Goal: Task Accomplishment & Management: Use online tool/utility

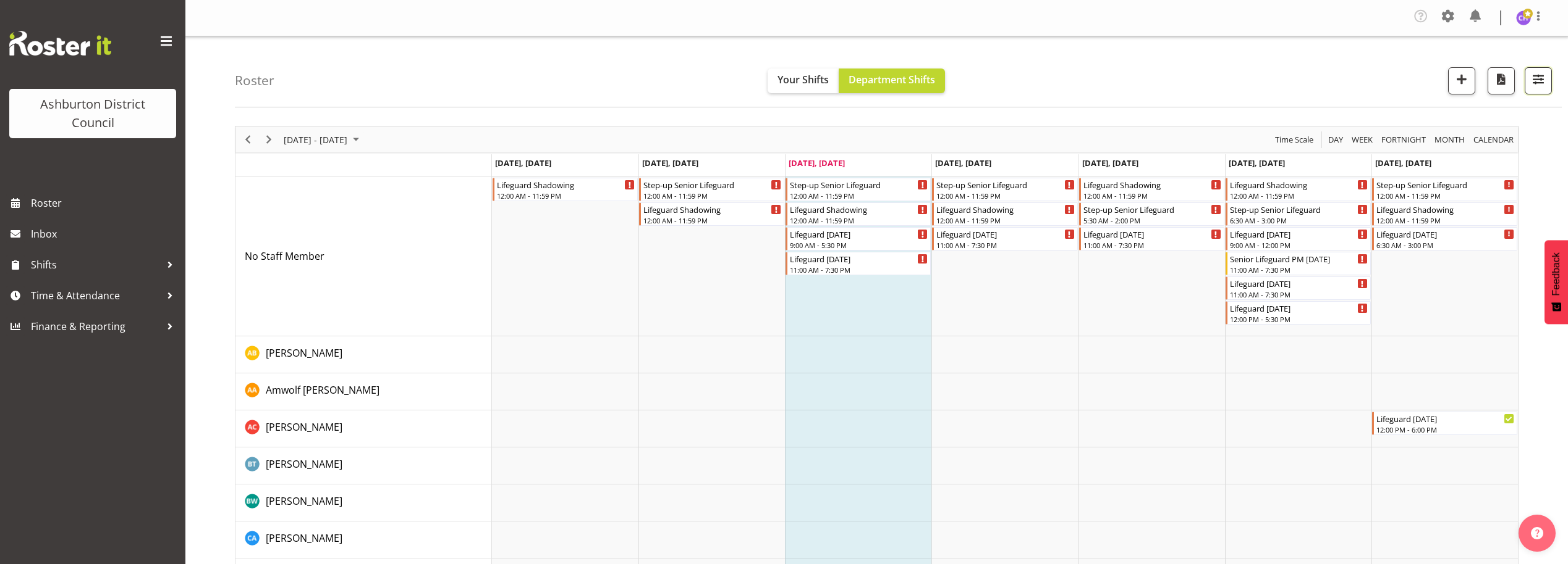
click at [1530, 92] on button "button" at bounding box center [1538, 81] width 27 height 27
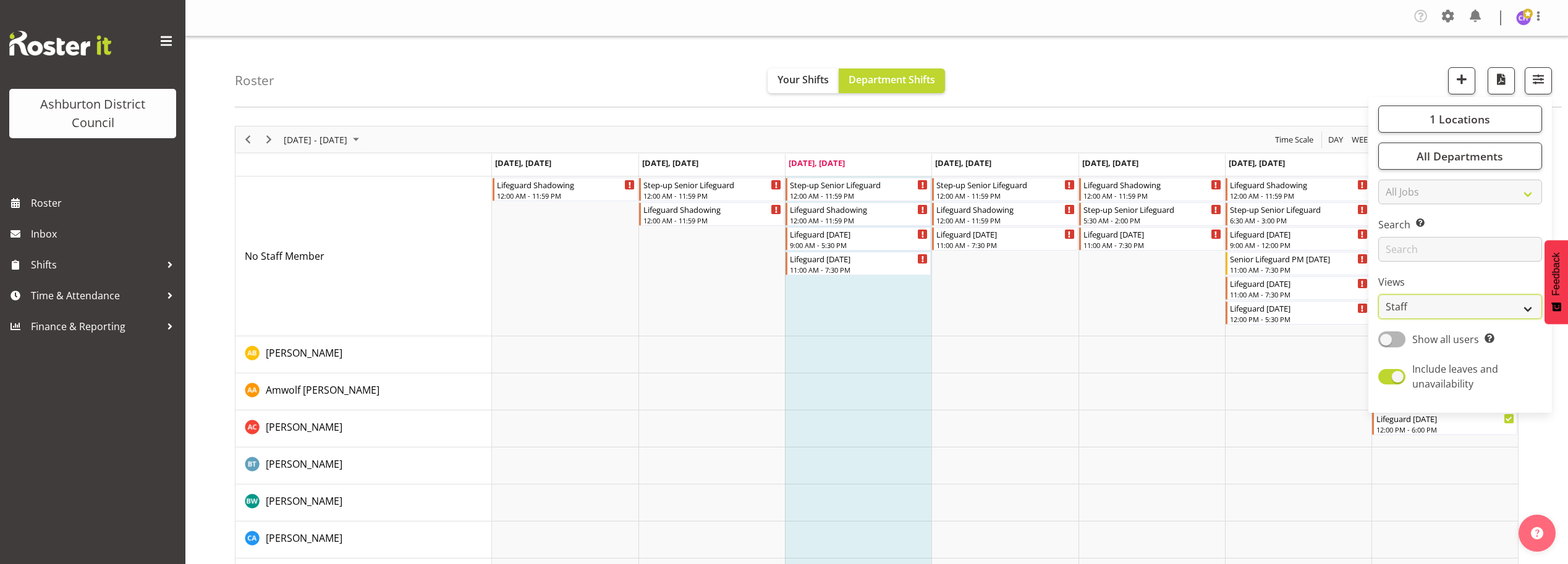
click at [1430, 306] on select "Staff Role Shift - Horizontal Shift - Vertical Staff - Location" at bounding box center [1460, 307] width 164 height 25
select select "shift"
click at [1379, 295] on select "Staff Role Shift - Horizontal Shift - Vertical Staff - Location" at bounding box center [1460, 307] width 164 height 25
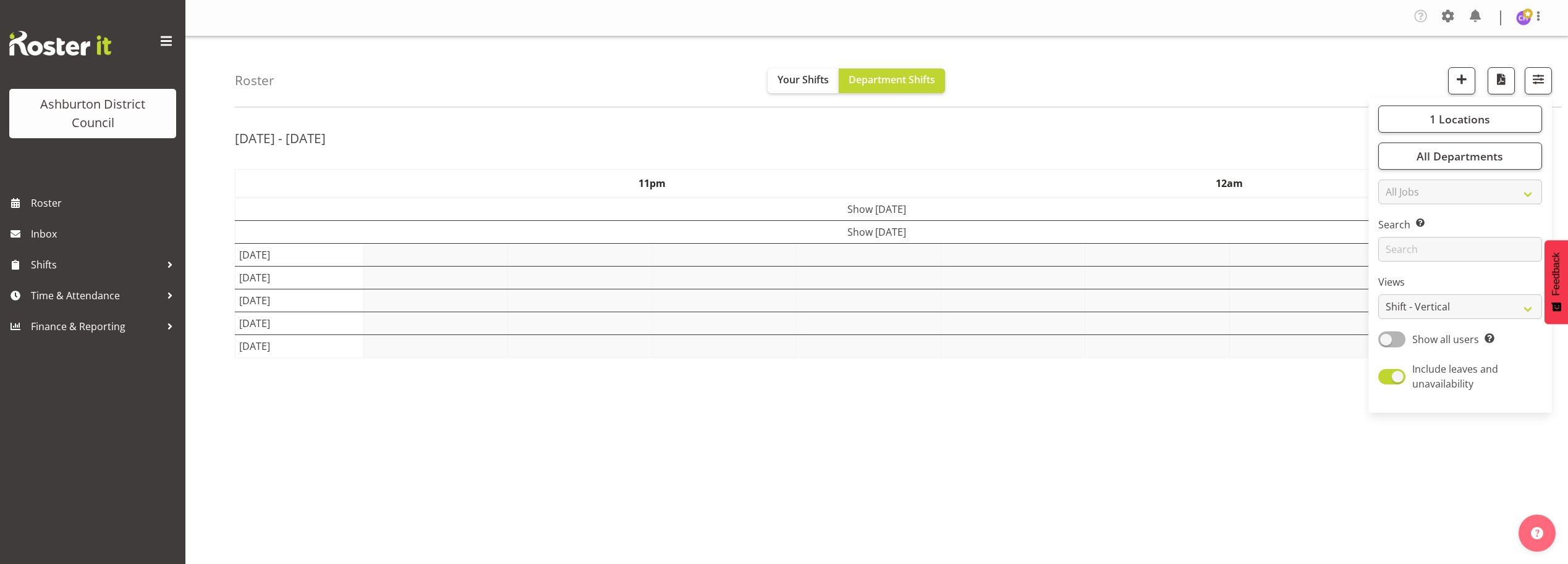
click at [1329, 57] on div "Roster Your Shifts Department Shifts 1 Locations [GEOGRAPHIC_DATA] [GEOGRAPHIC_…" at bounding box center [898, 72] width 1327 height 71
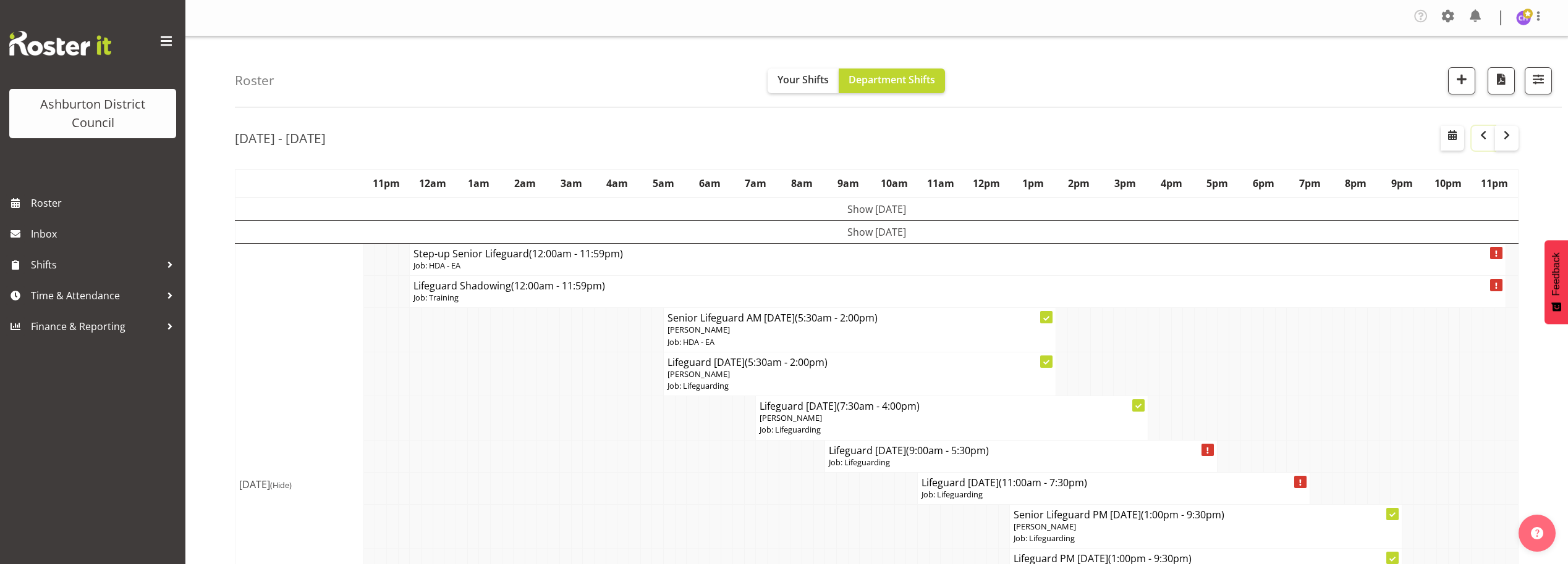
click at [1476, 133] on span "button" at bounding box center [1483, 135] width 14 height 14
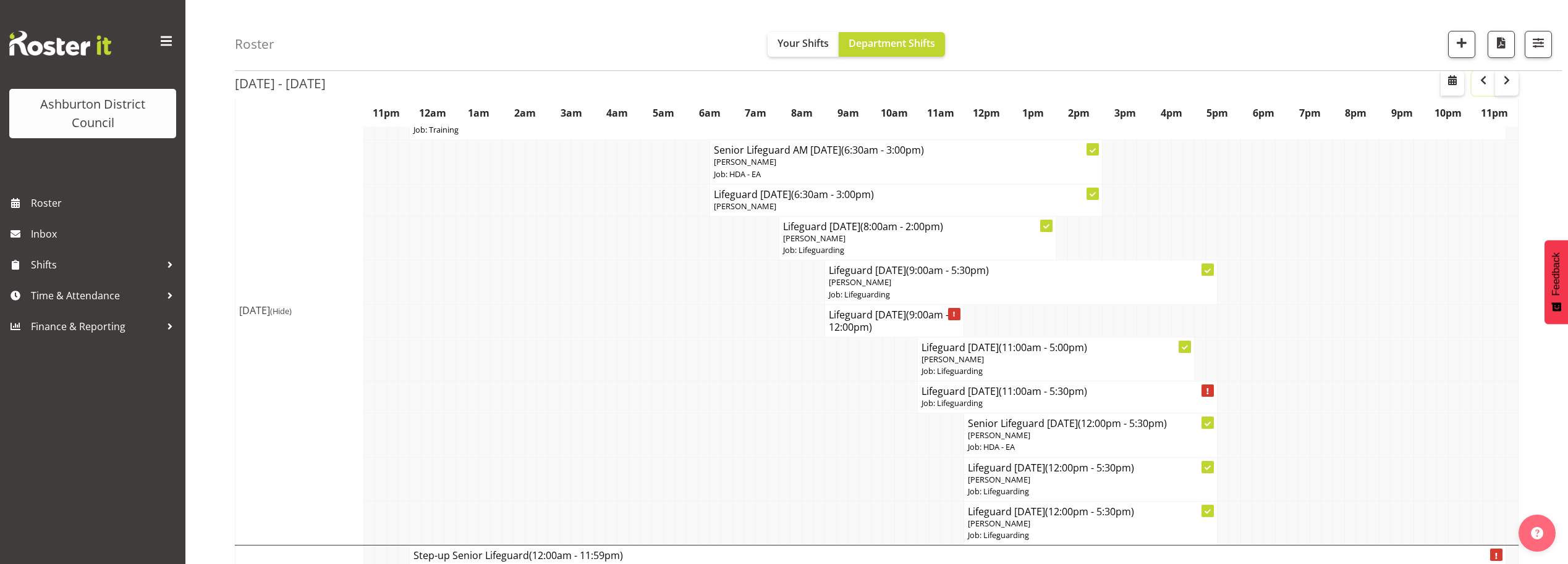
scroll to position [2624, 0]
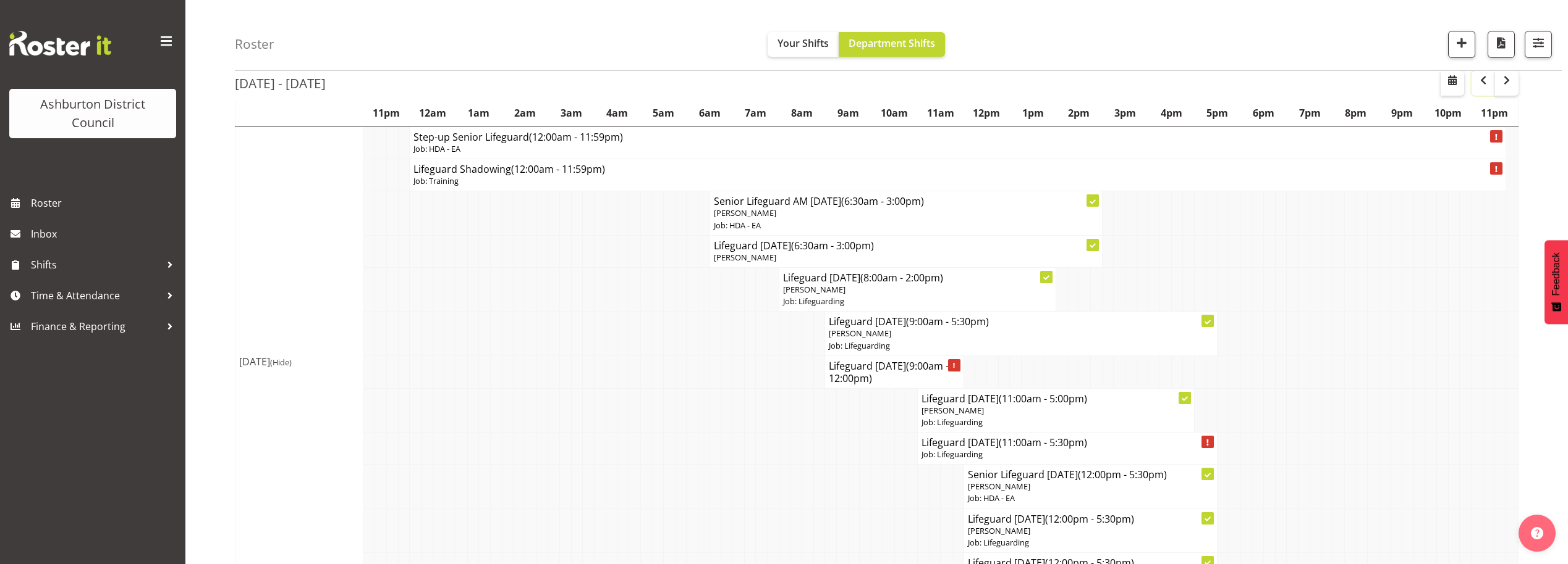
click at [1480, 89] on button "button" at bounding box center [1483, 83] width 23 height 25
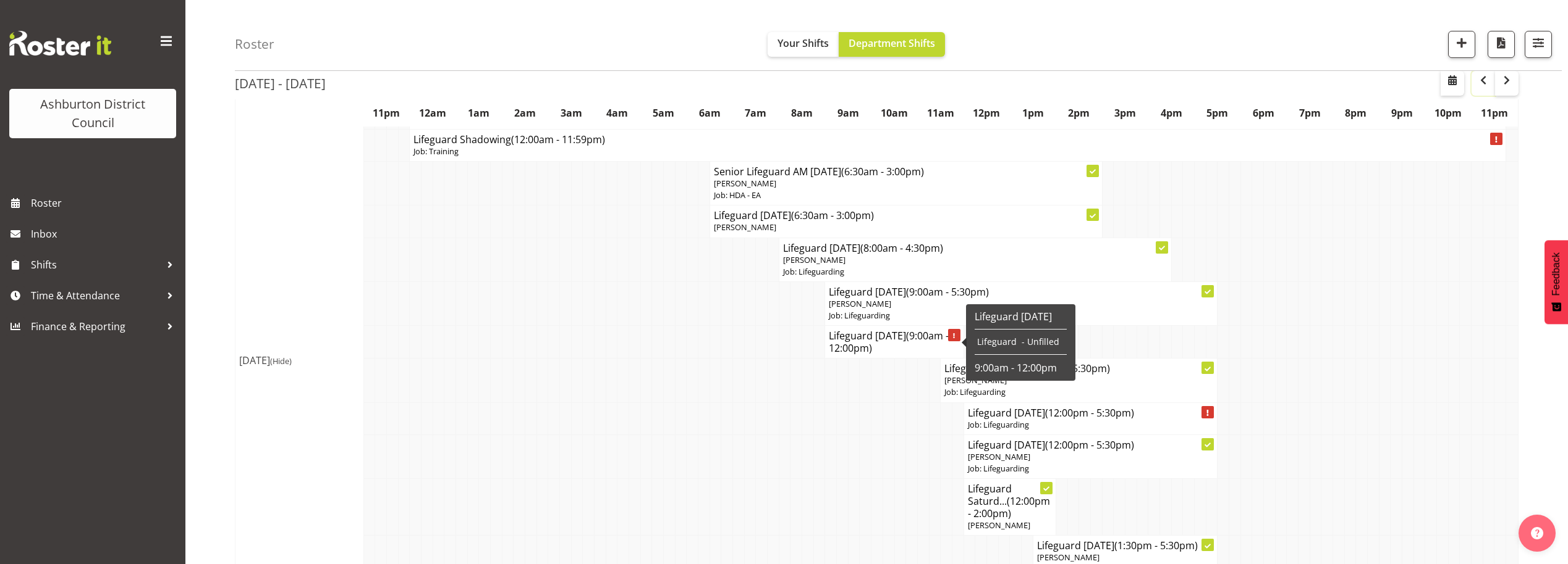
scroll to position [2728, 0]
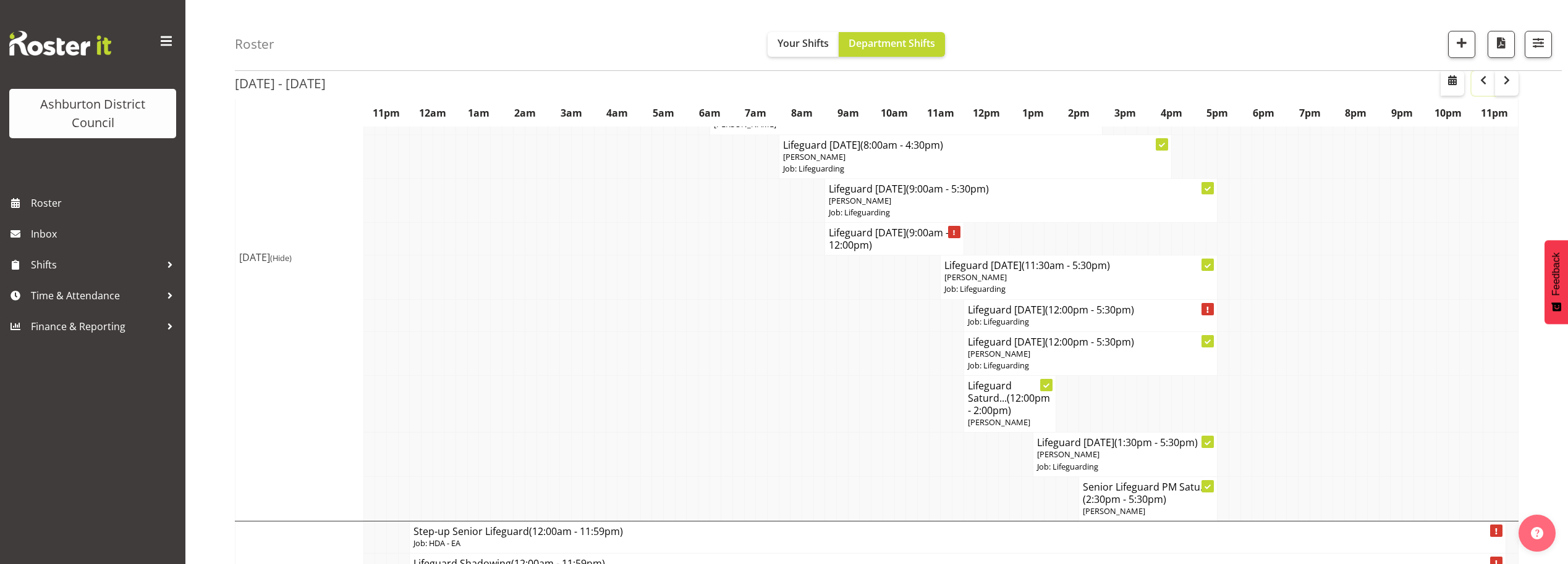
click at [1484, 80] on span "button" at bounding box center [1483, 80] width 14 height 14
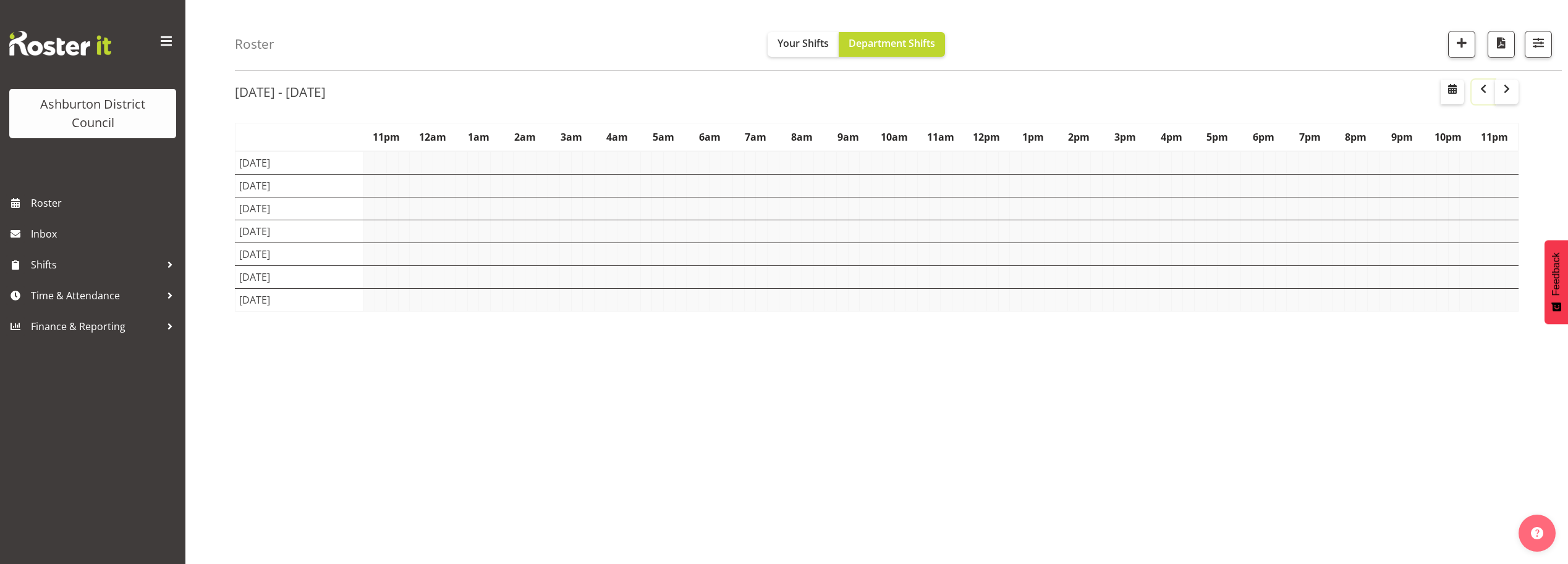
click at [1484, 80] on button "button" at bounding box center [1483, 92] width 23 height 25
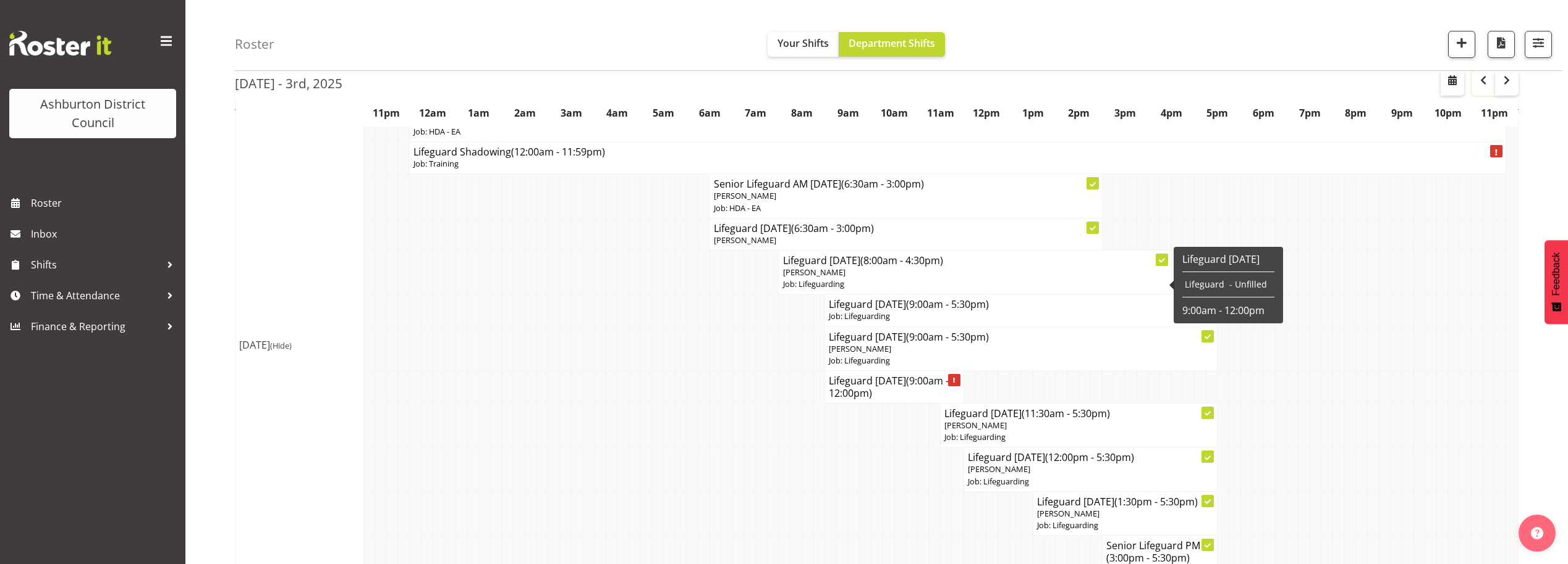
scroll to position [2418, 0]
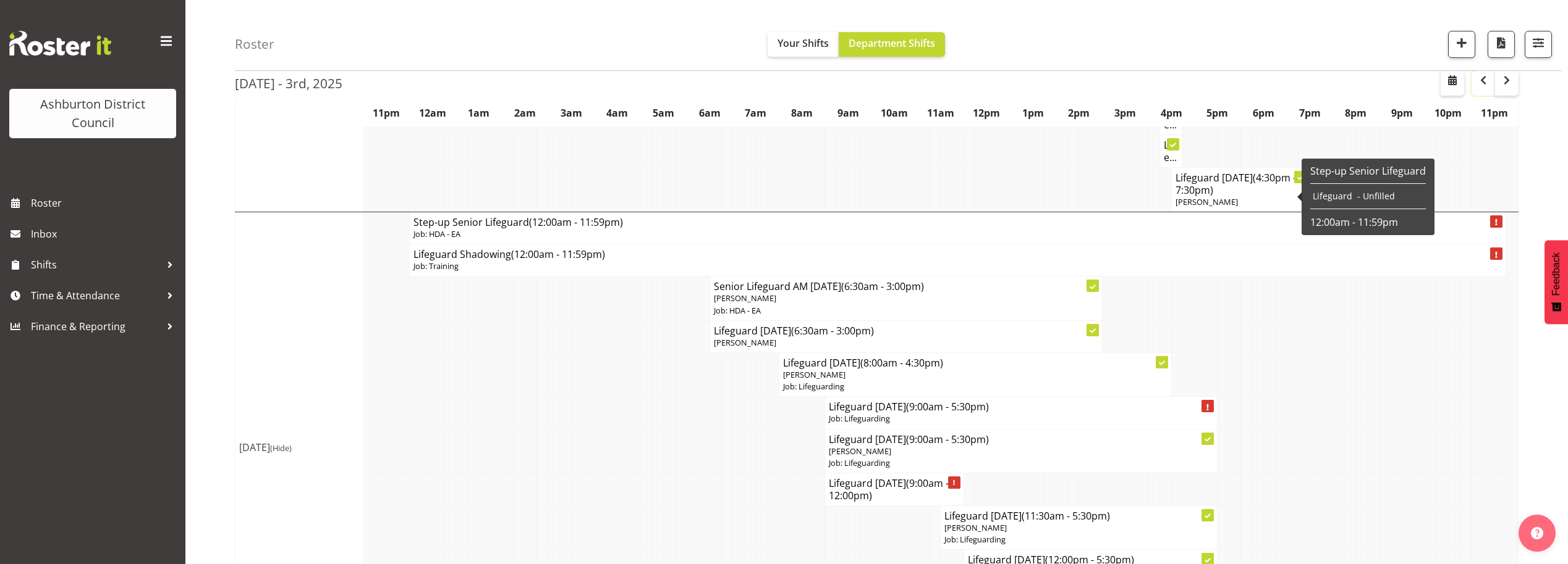
click at [1484, 86] on span "button" at bounding box center [1483, 80] width 14 height 14
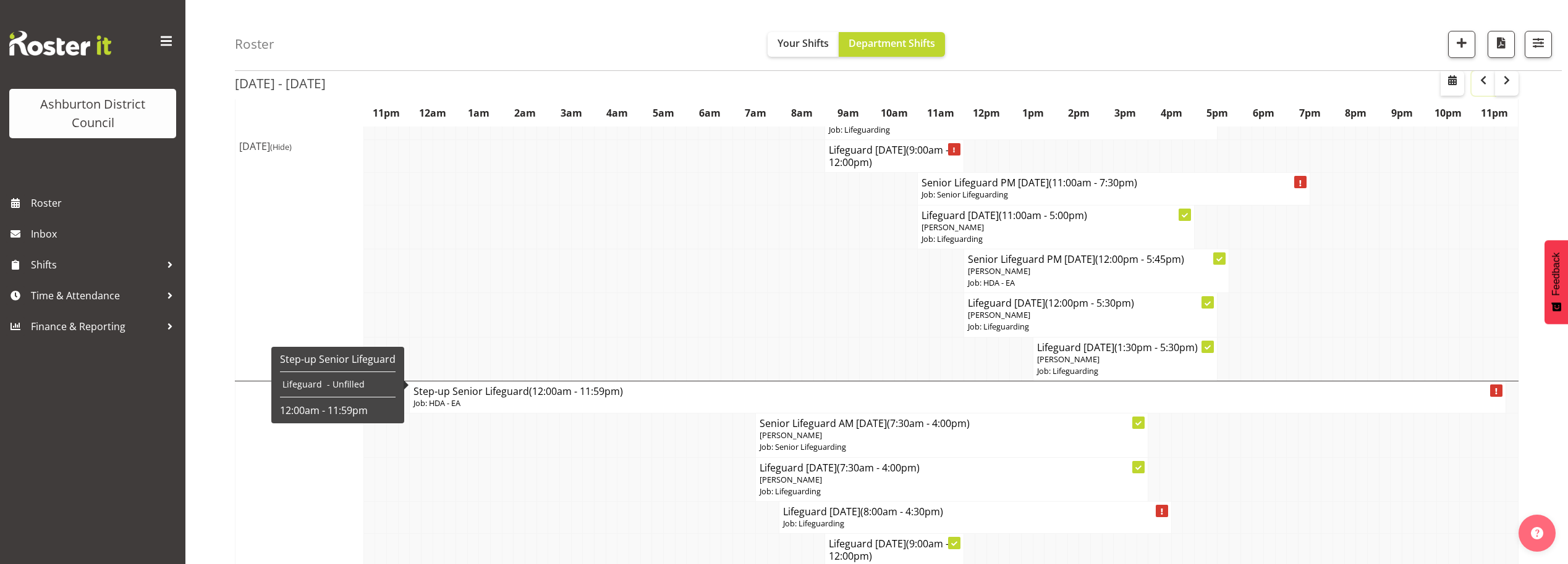
scroll to position [2578, 0]
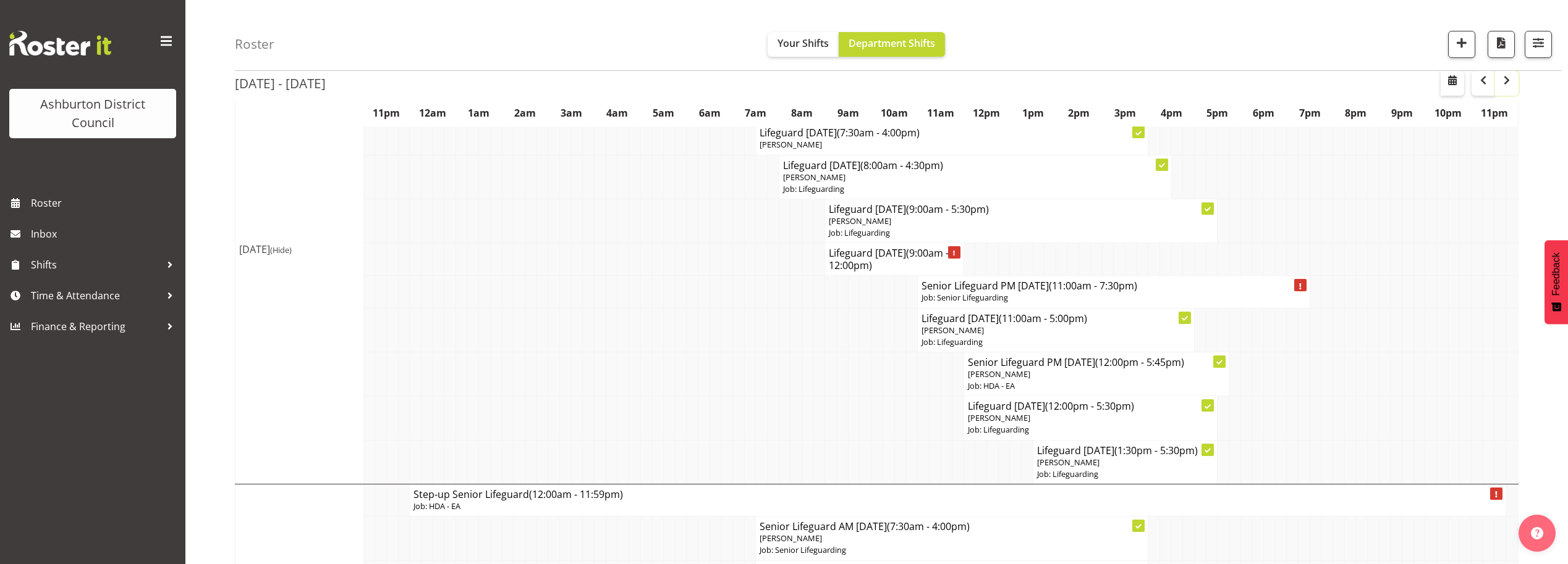
click at [1500, 80] on span "button" at bounding box center [1506, 80] width 14 height 14
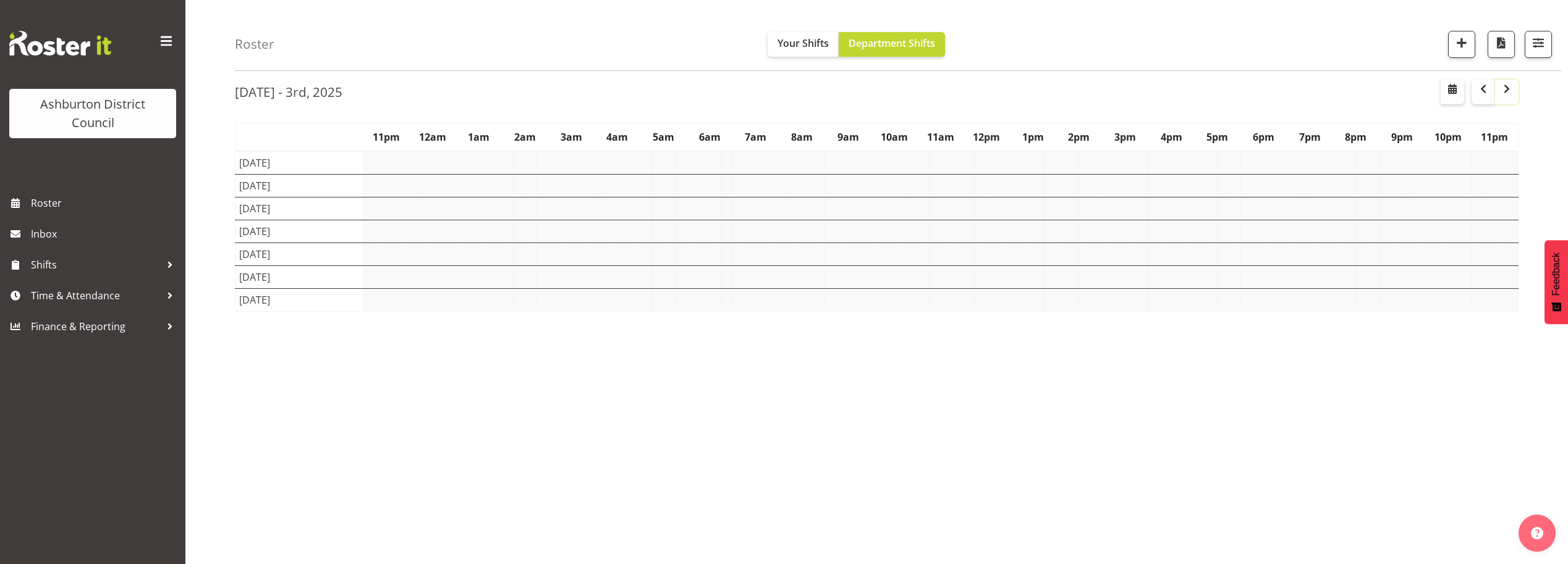
click at [1500, 80] on button "button" at bounding box center [1506, 92] width 23 height 25
click at [728, 274] on td at bounding box center [727, 277] width 12 height 22
click at [837, 273] on td at bounding box center [843, 277] width 12 height 22
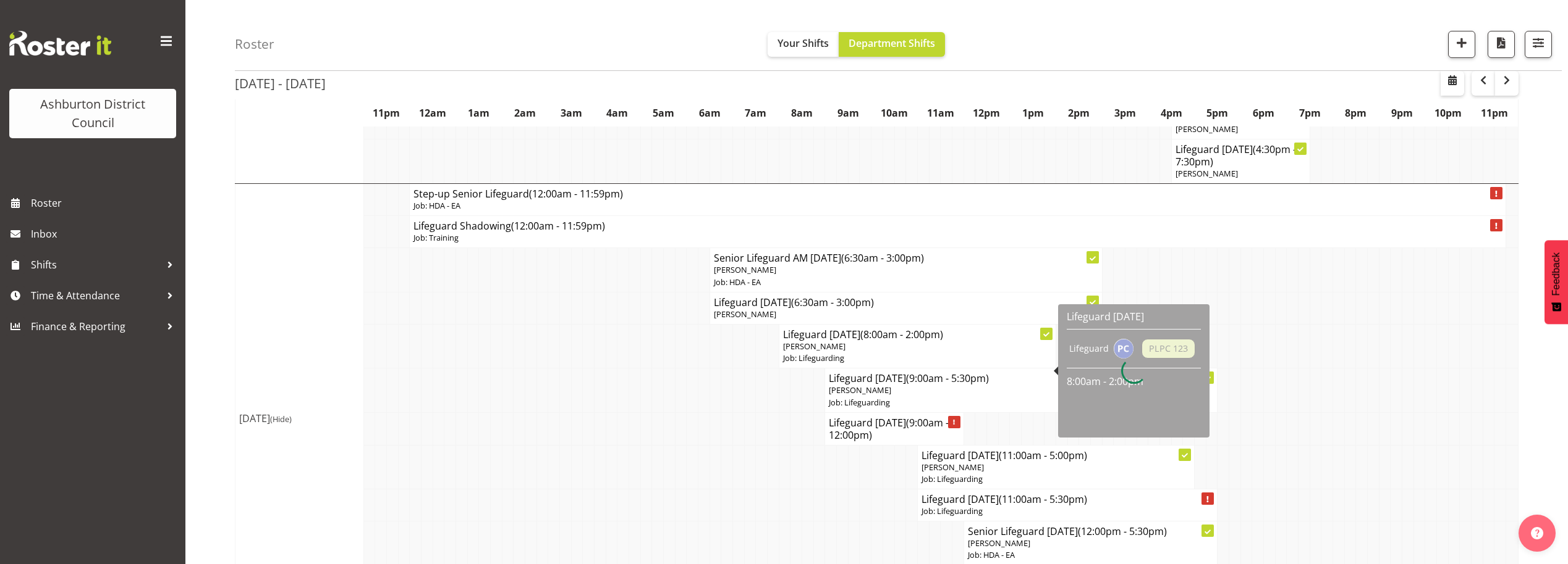
scroll to position [2619, 0]
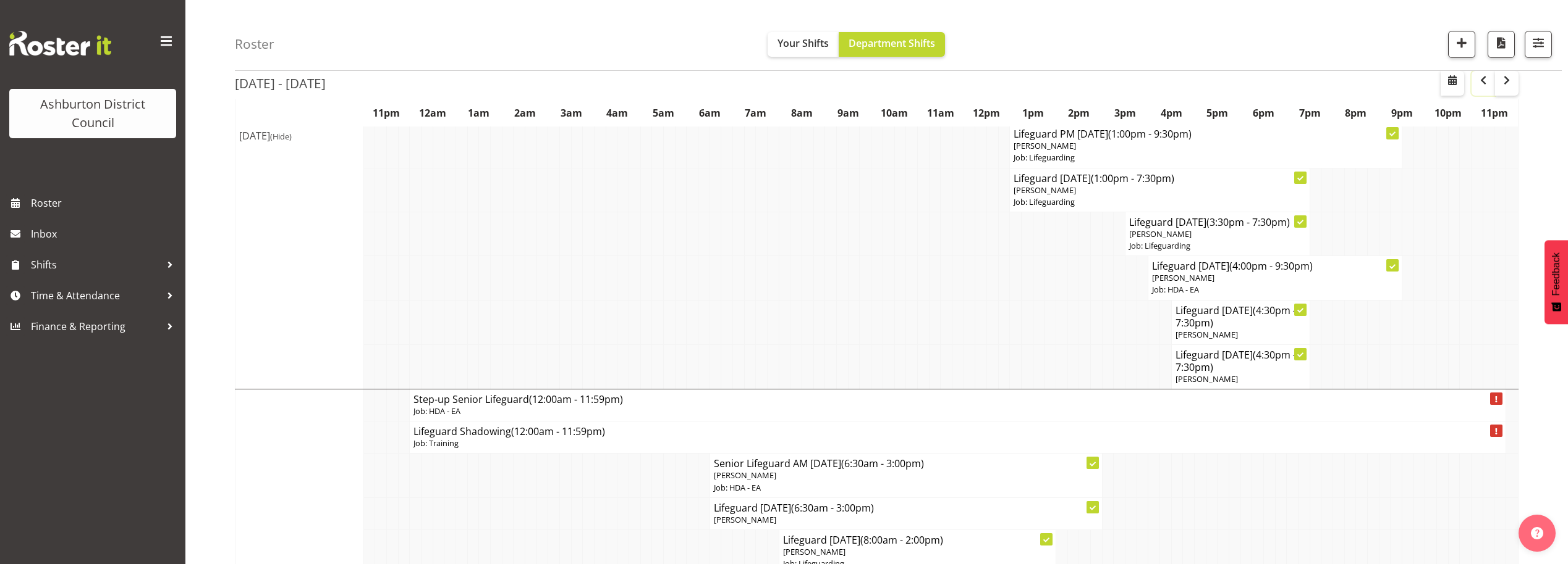
click at [1479, 80] on span "button" at bounding box center [1483, 80] width 14 height 14
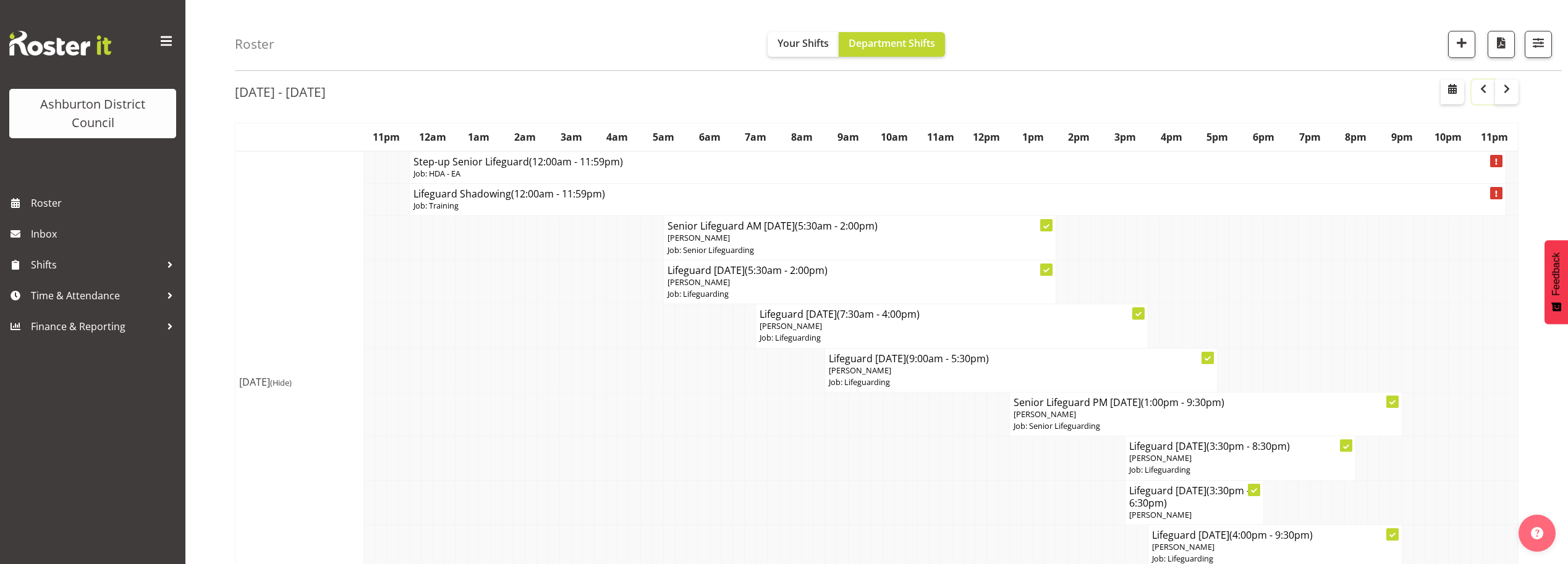
scroll to position [2362, 0]
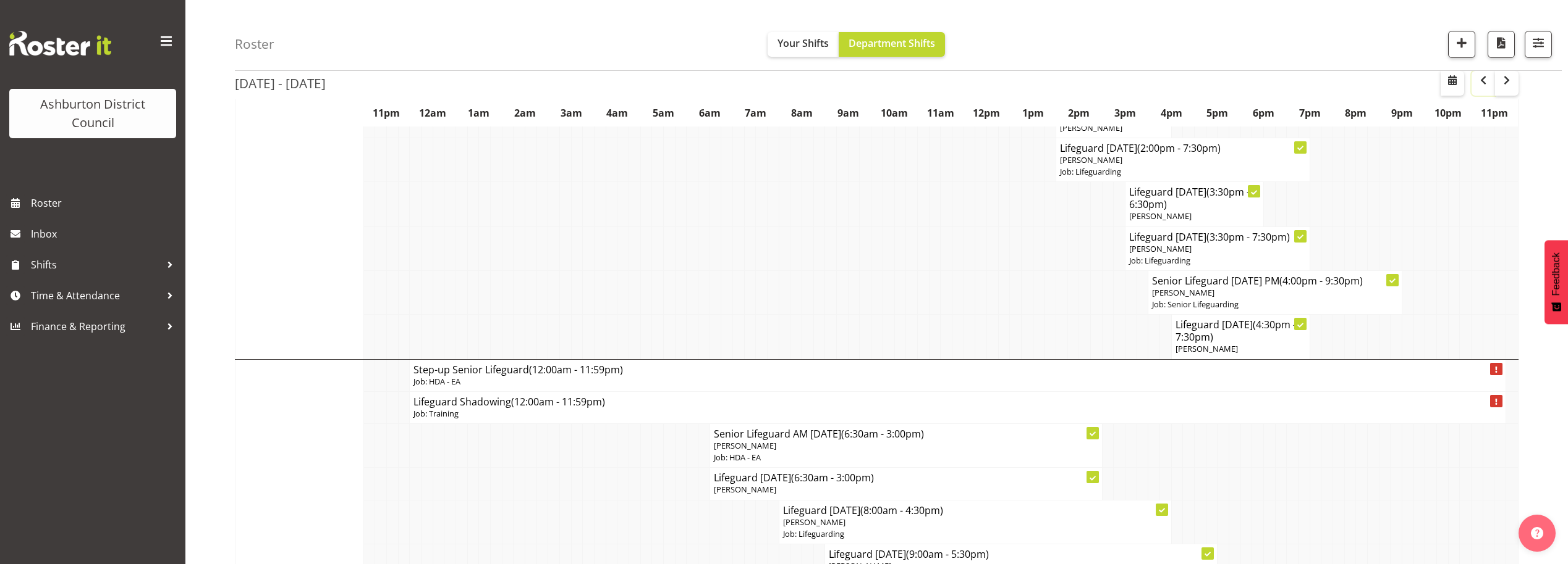
click at [1479, 80] on span "button" at bounding box center [1483, 80] width 14 height 14
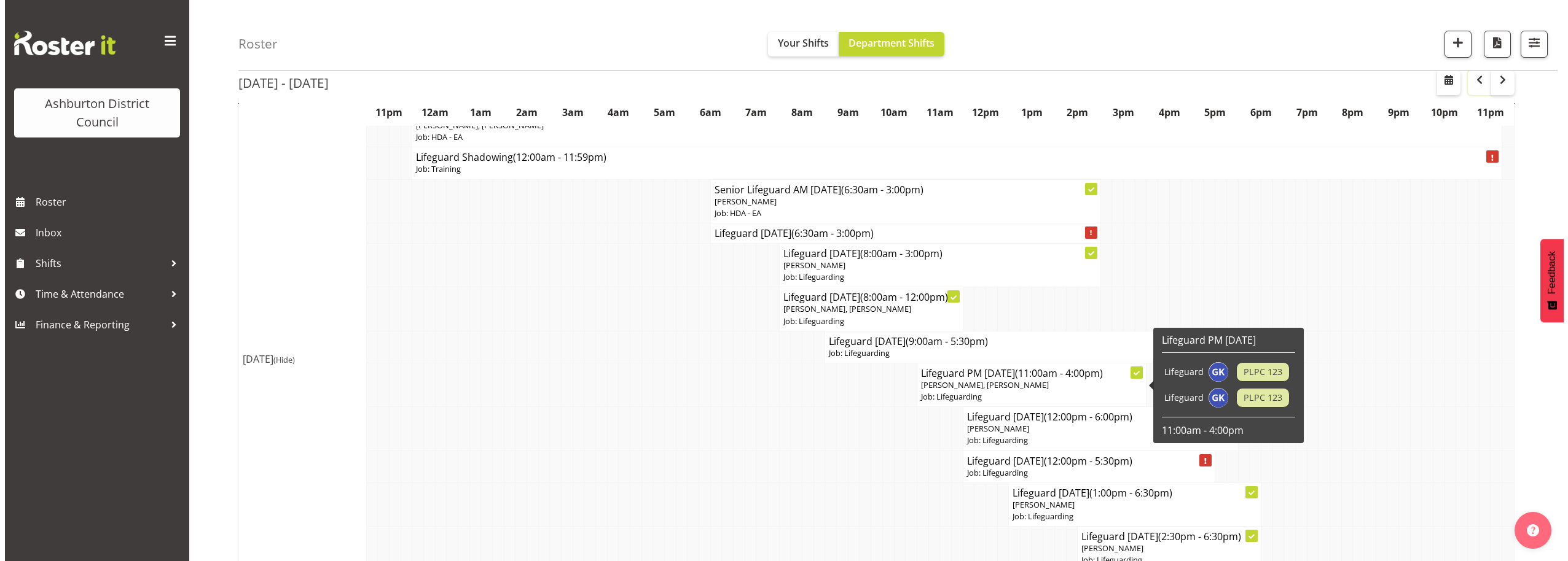
scroll to position [2656, 0]
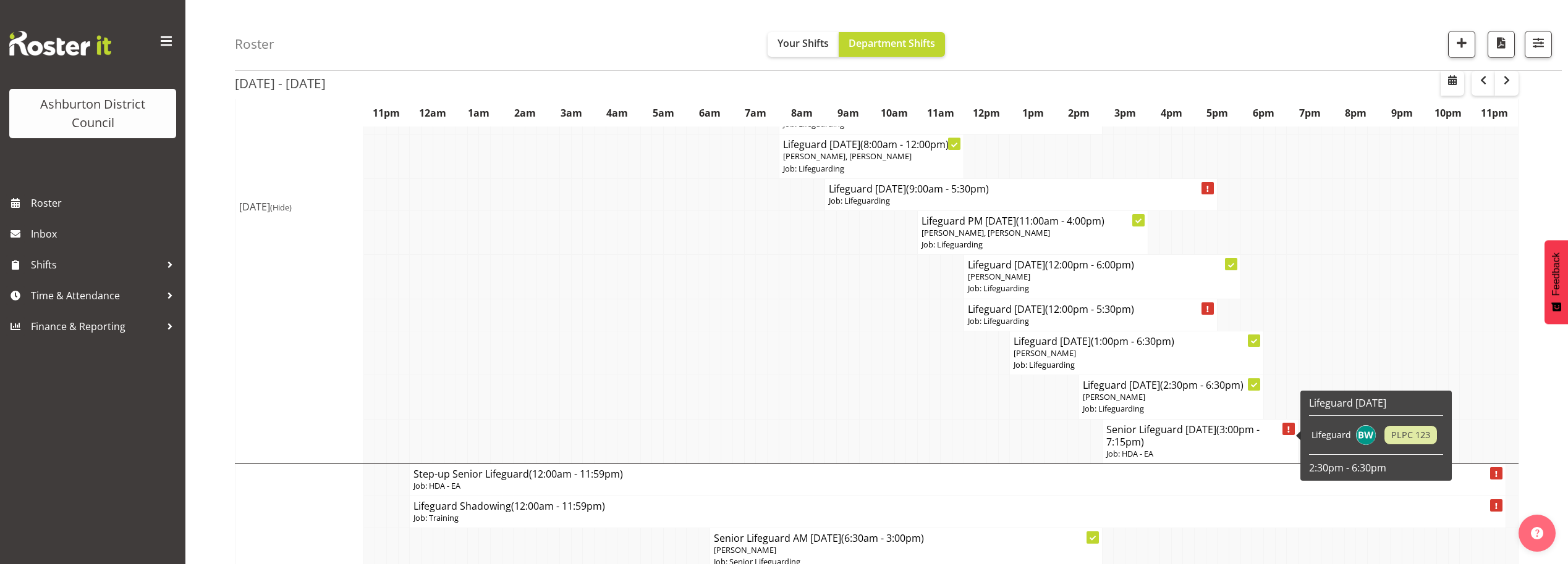
click at [1217, 435] on h4 "Senior Lifeguard [DATE] (3:00pm - 7:15pm)" at bounding box center [1201, 435] width 188 height 25
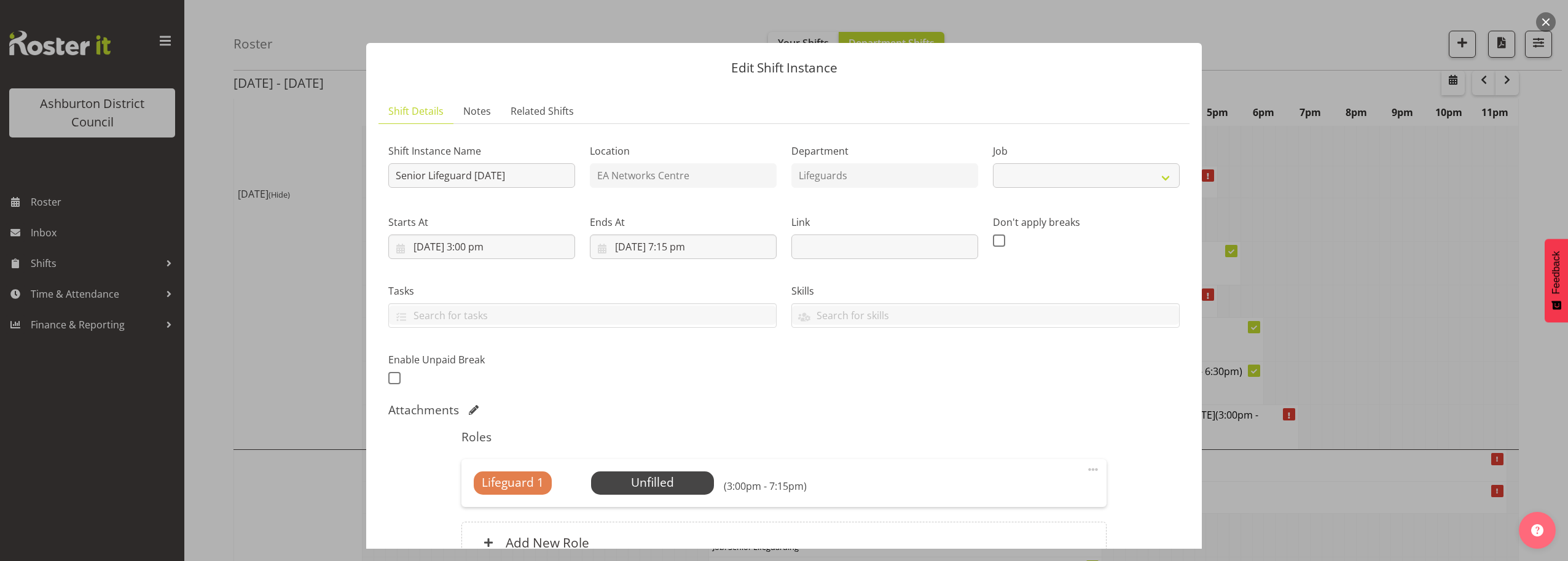
select select "34"
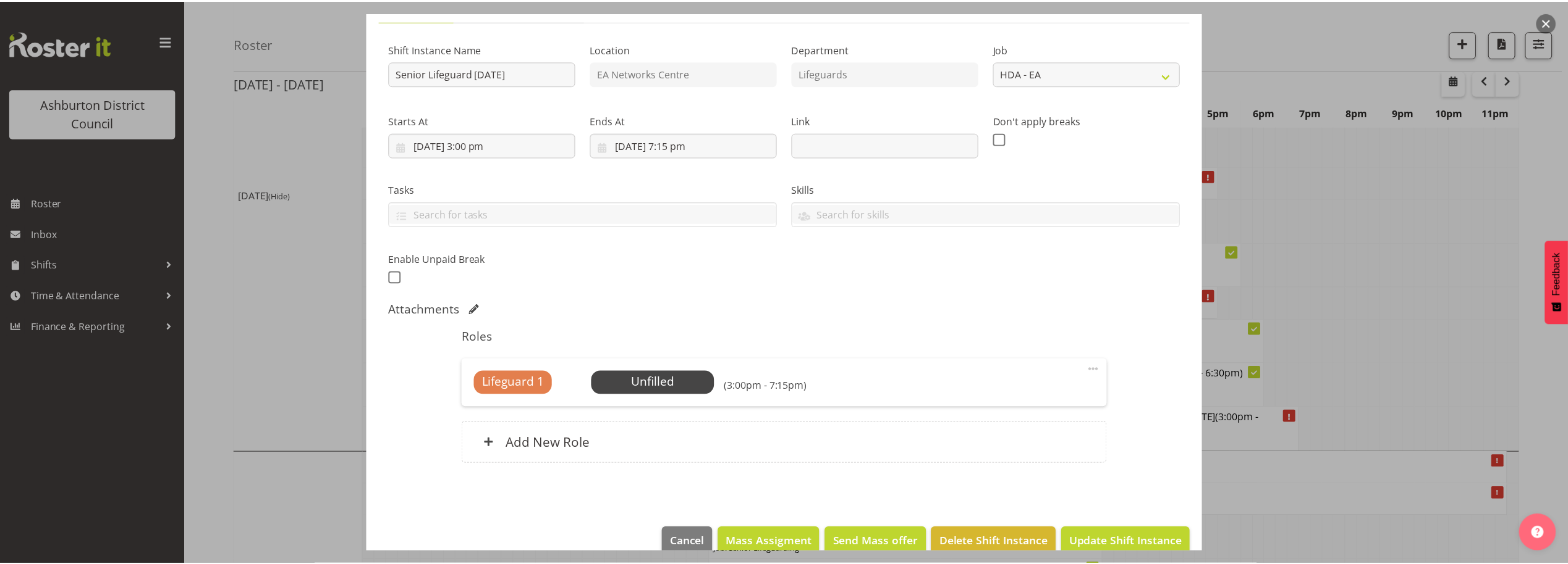
scroll to position [125, 0]
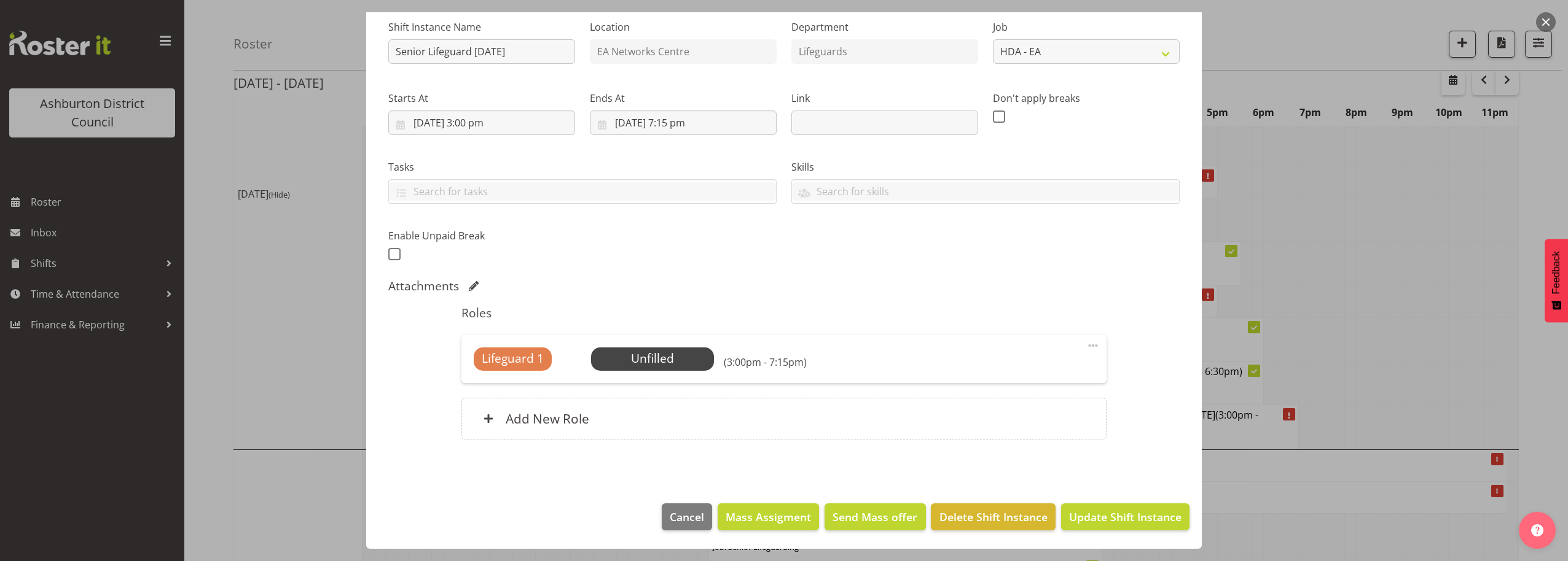
click at [1552, 18] on button "button" at bounding box center [1546, 22] width 20 height 20
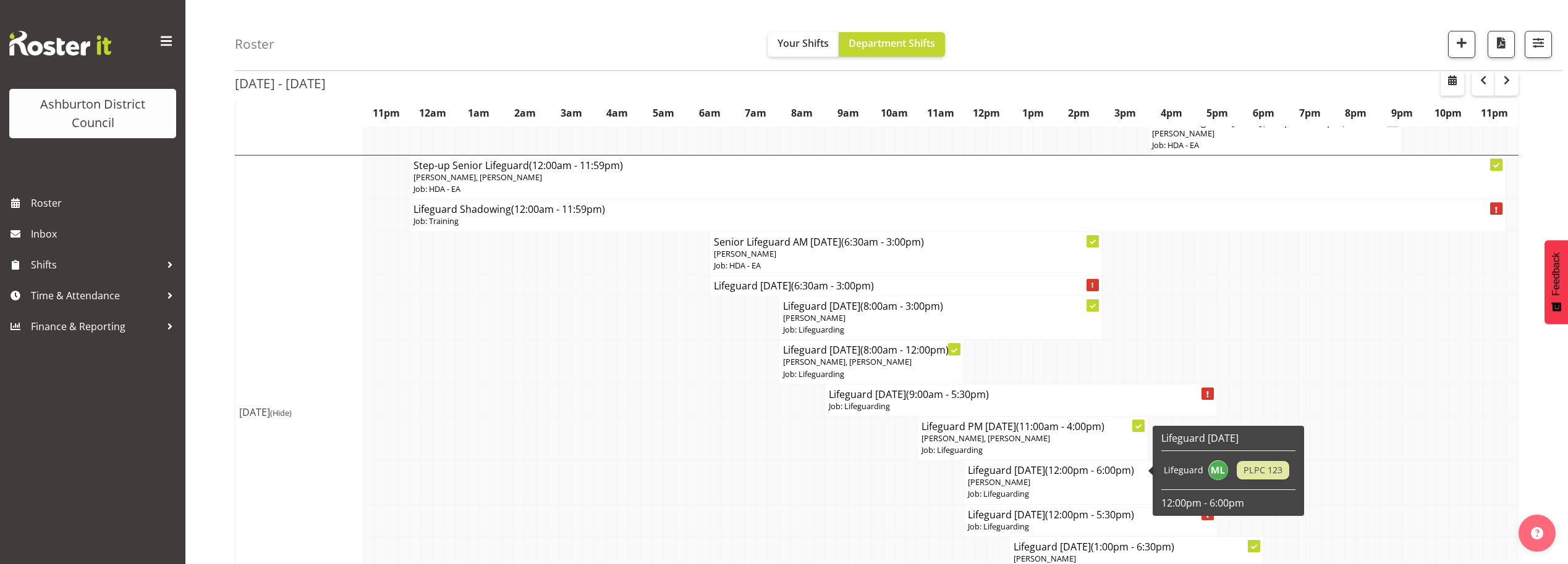
scroll to position [2413, 0]
